Goal: Transaction & Acquisition: Book appointment/travel/reservation

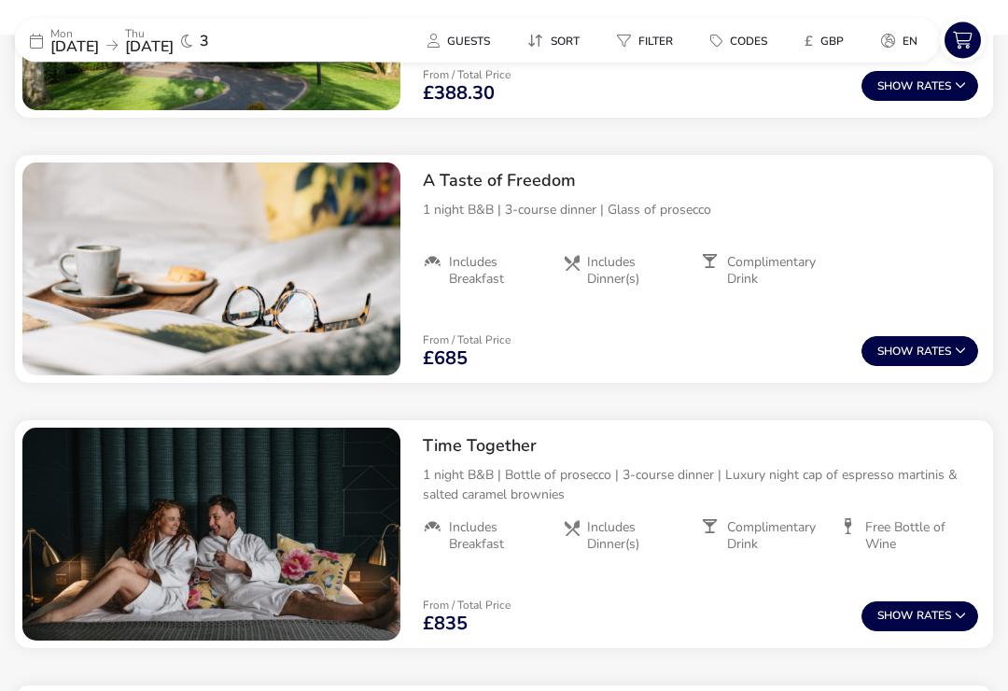
scroll to position [981, 0]
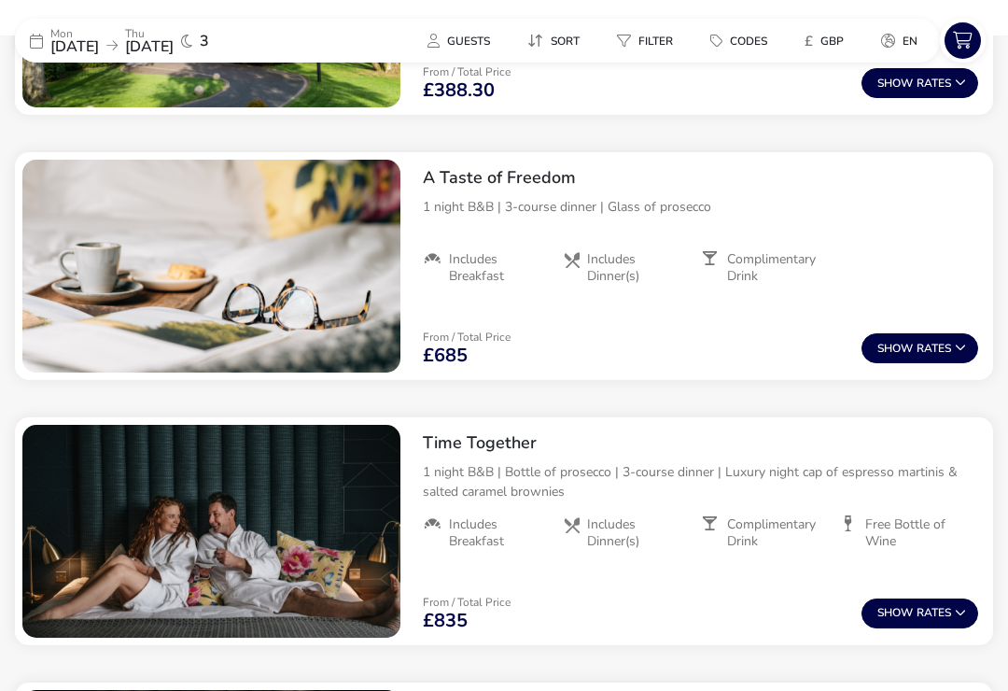
click at [934, 347] on button "Show Rates" at bounding box center [919, 348] width 117 height 30
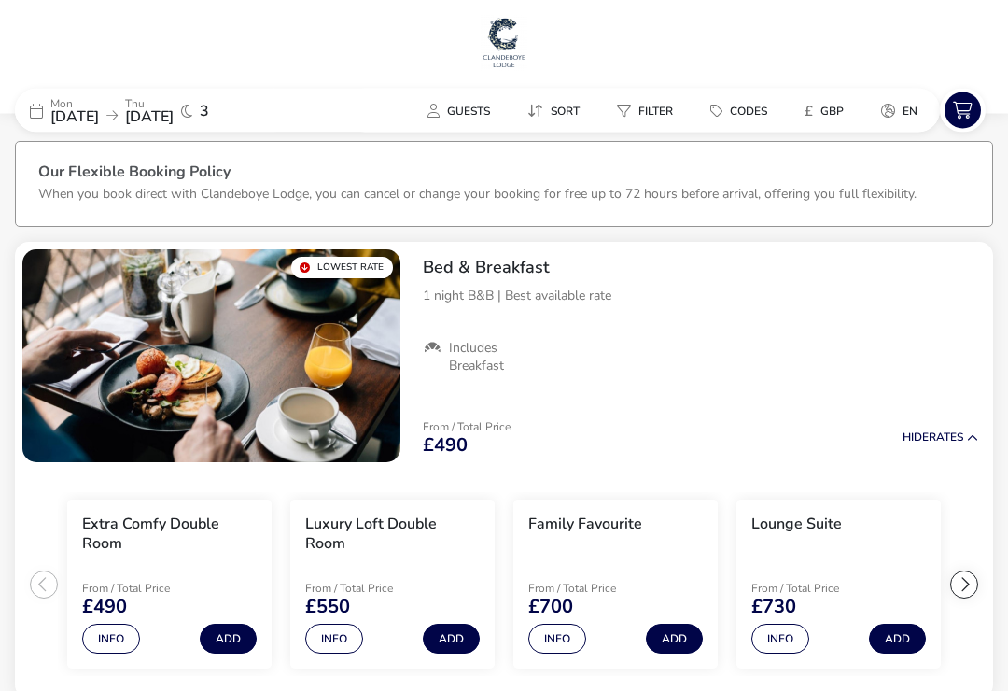
scroll to position [0, 0]
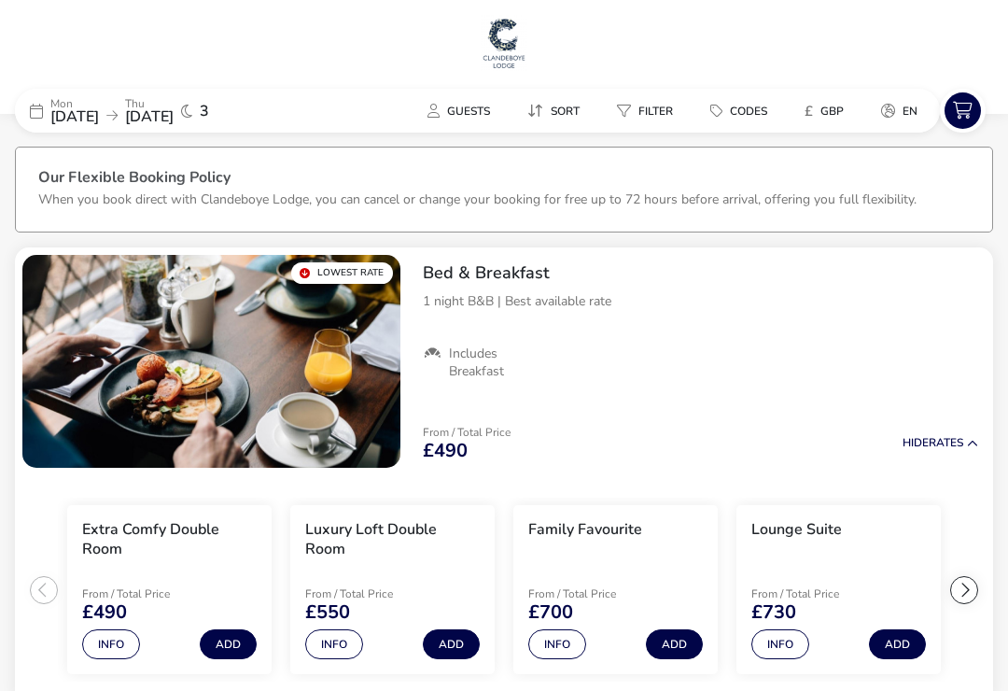
click at [174, 117] on span "[DATE]" at bounding box center [149, 116] width 49 height 21
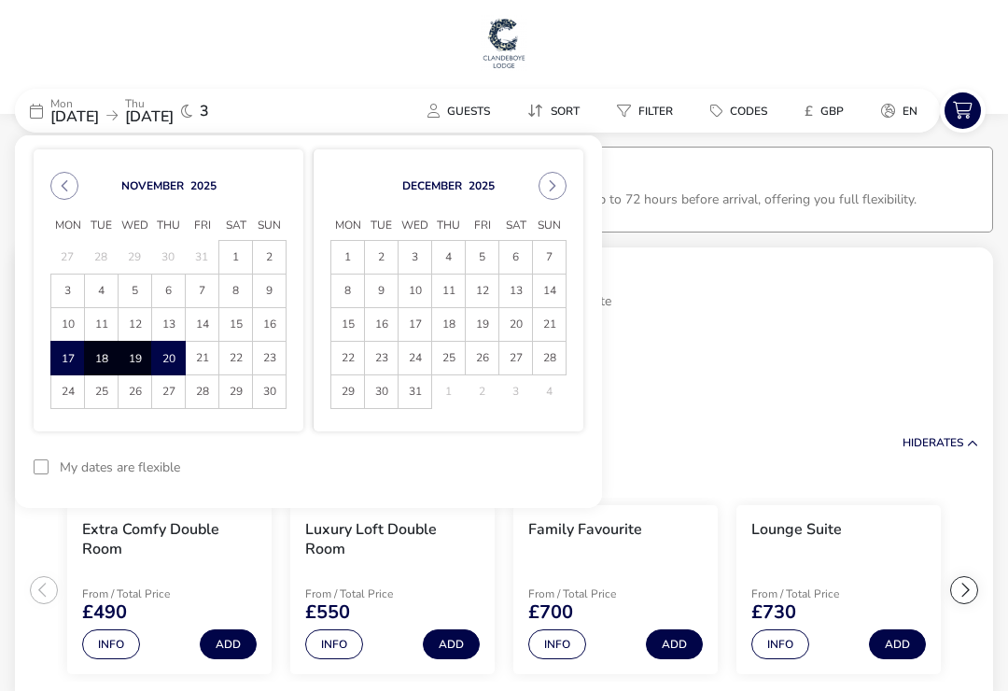
click at [135, 361] on span "19" at bounding box center [134, 359] width 31 height 33
click at [548, 475] on button "reset" at bounding box center [547, 467] width 74 height 44
click at [62, 357] on span "17" at bounding box center [67, 358] width 33 height 33
click at [135, 357] on span "19" at bounding box center [135, 358] width 33 height 33
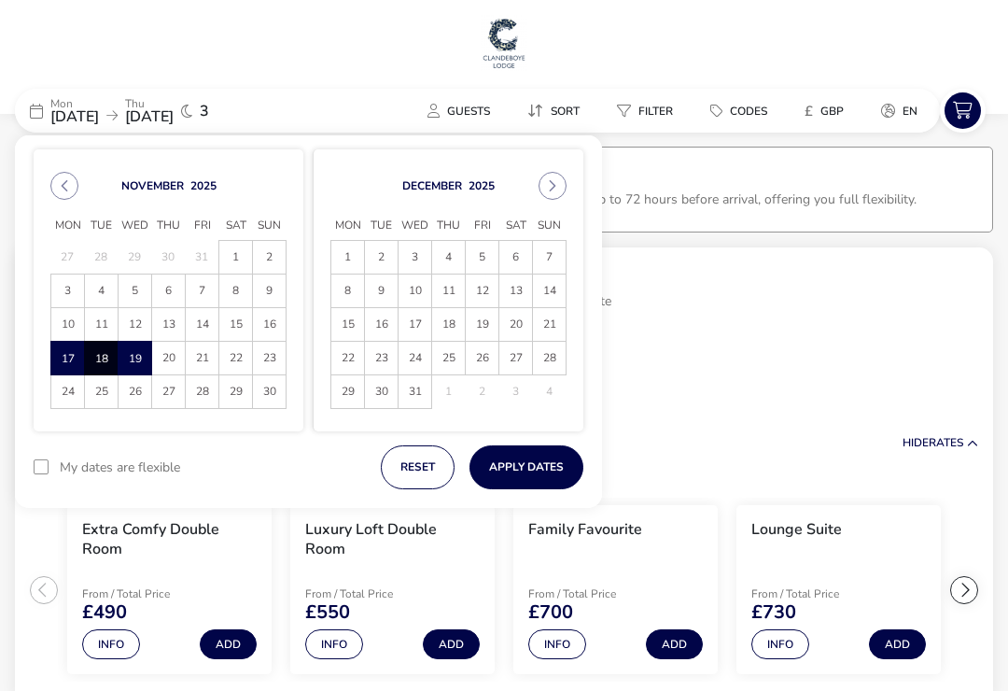
click at [519, 472] on button "Apply Dates" at bounding box center [526, 467] width 114 height 44
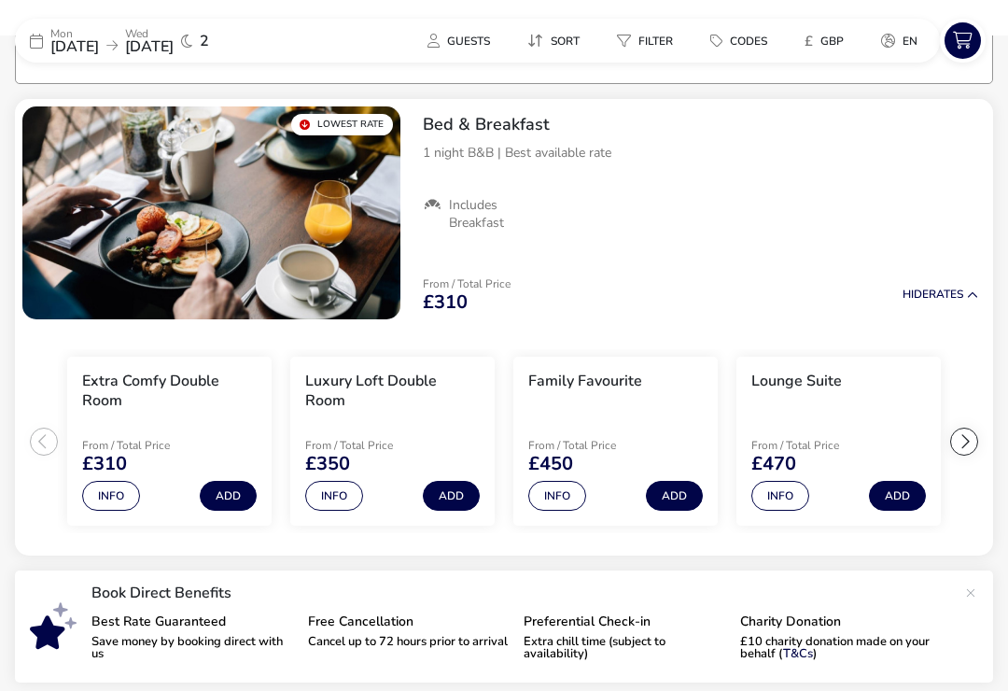
scroll to position [151, 0]
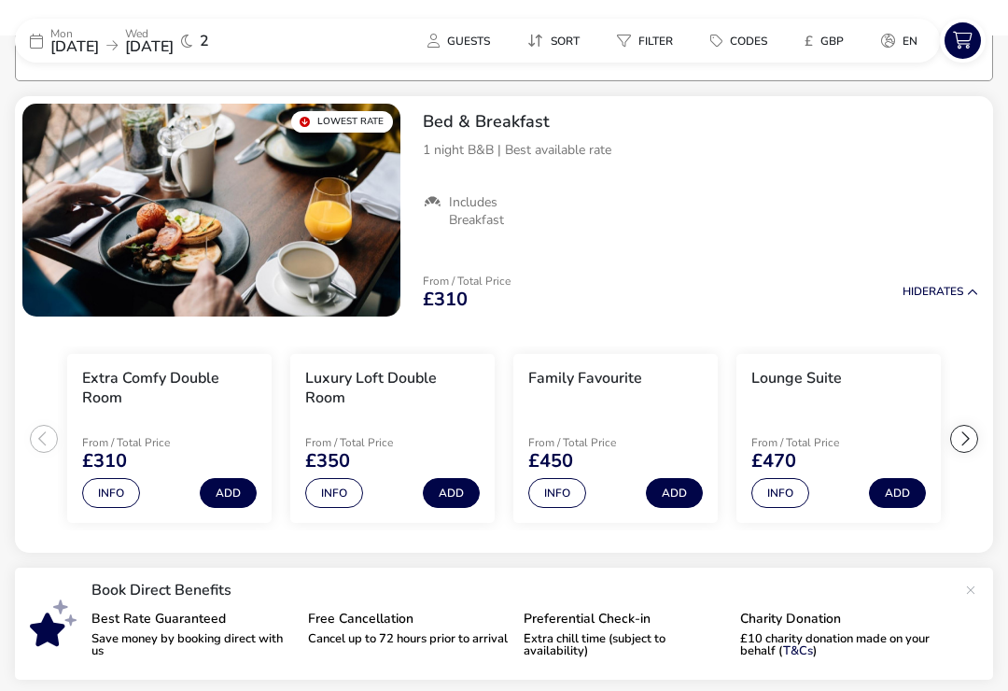
click at [471, 46] on span "Guests" at bounding box center [468, 41] width 43 height 15
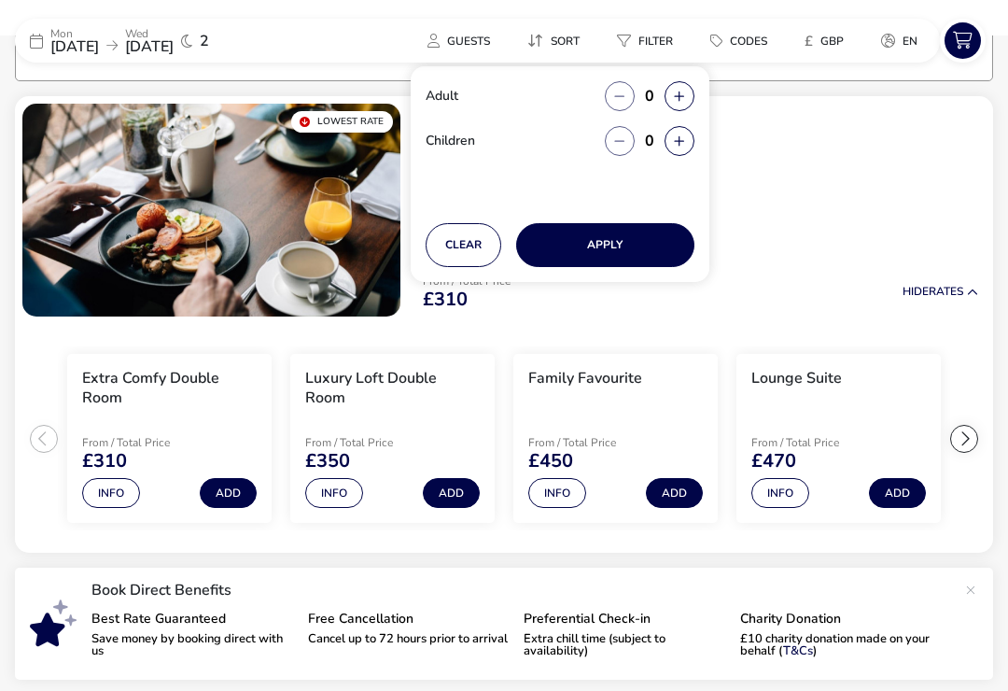
click at [670, 94] on button "button" at bounding box center [679, 96] width 30 height 30
click at [678, 109] on button "button" at bounding box center [679, 96] width 30 height 30
type input "2"
click at [629, 259] on button "Apply" at bounding box center [605, 245] width 178 height 44
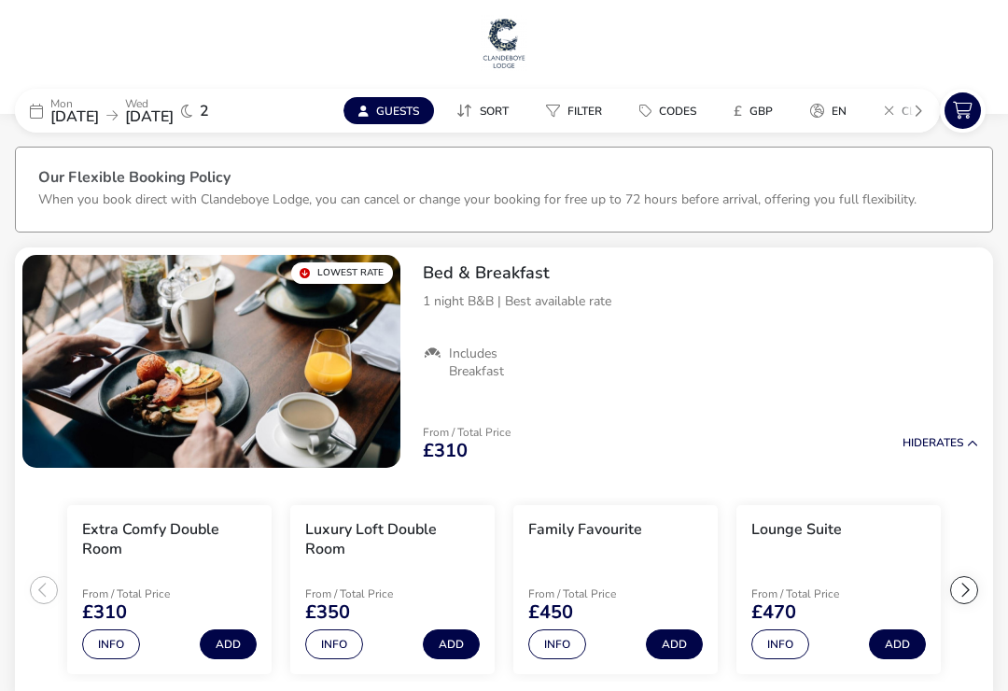
click at [44, 109] on div "[DATE] [DATE] 2" at bounding box center [155, 111] width 280 height 44
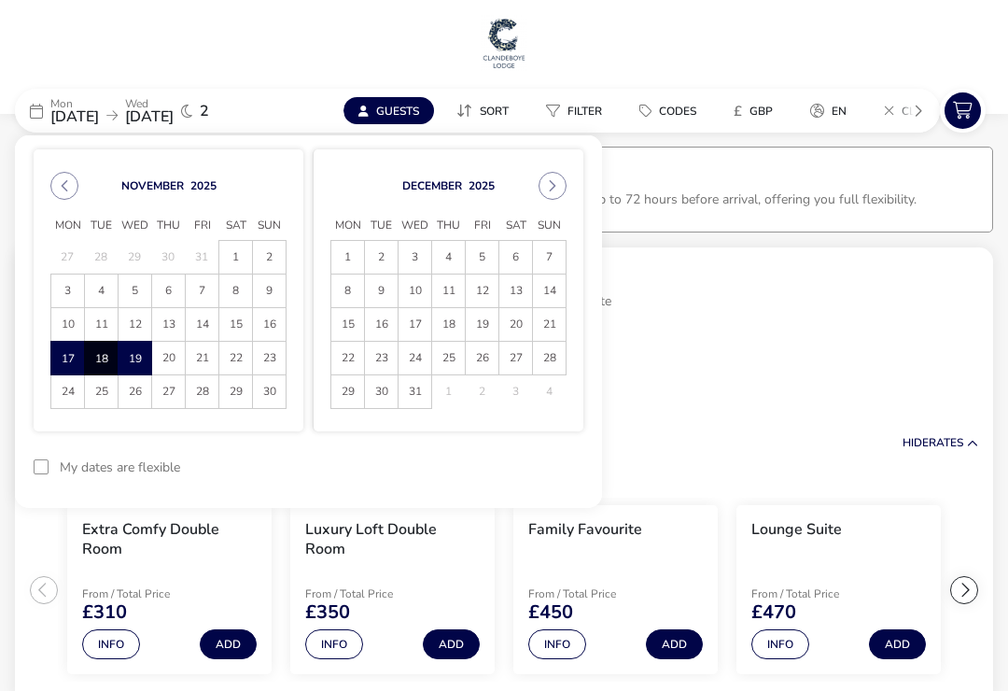
click at [65, 395] on span "24" at bounding box center [67, 391] width 33 height 33
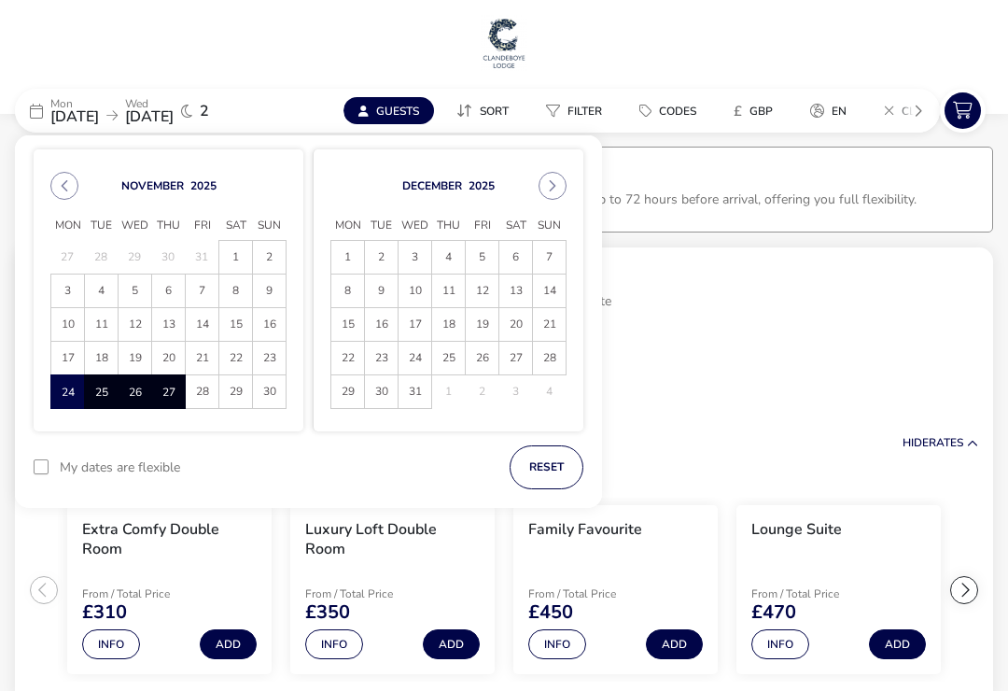
click at [167, 398] on span "27" at bounding box center [168, 392] width 31 height 33
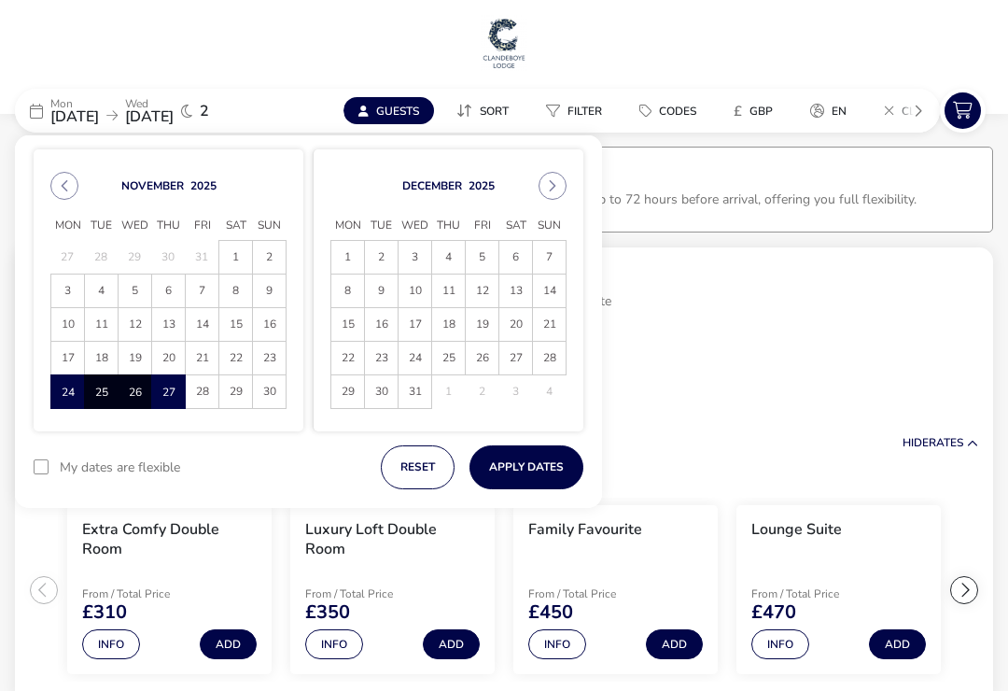
click at [522, 468] on button "Apply Dates" at bounding box center [526, 467] width 114 height 44
